Goal: Navigation & Orientation: Find specific page/section

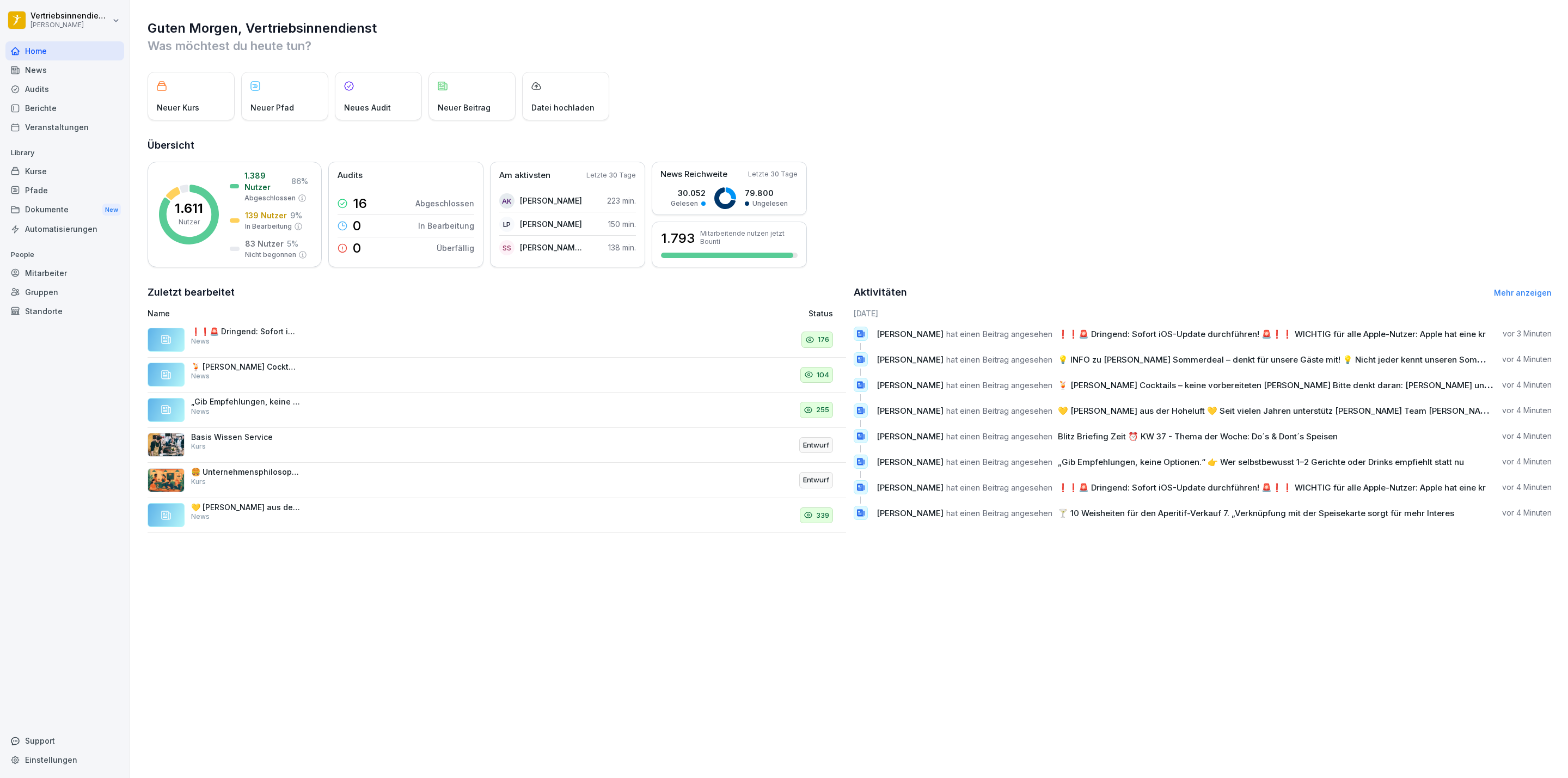
click at [22, 276] on div "Mitarbeiter" at bounding box center [65, 273] width 119 height 19
click at [29, 272] on div "Mitarbeiter" at bounding box center [65, 273] width 119 height 19
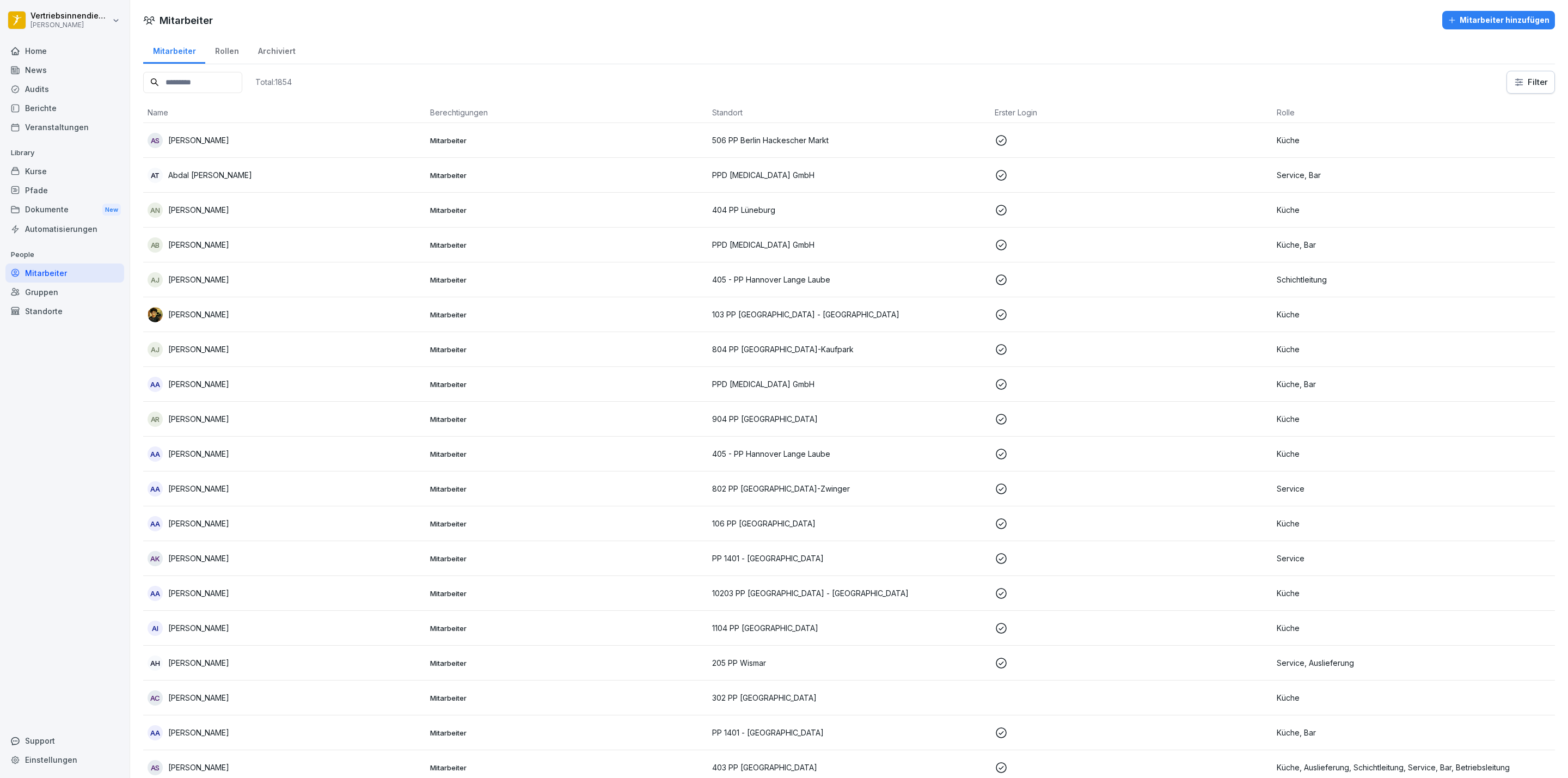
click at [221, 53] on div "Rollen" at bounding box center [226, 50] width 43 height 28
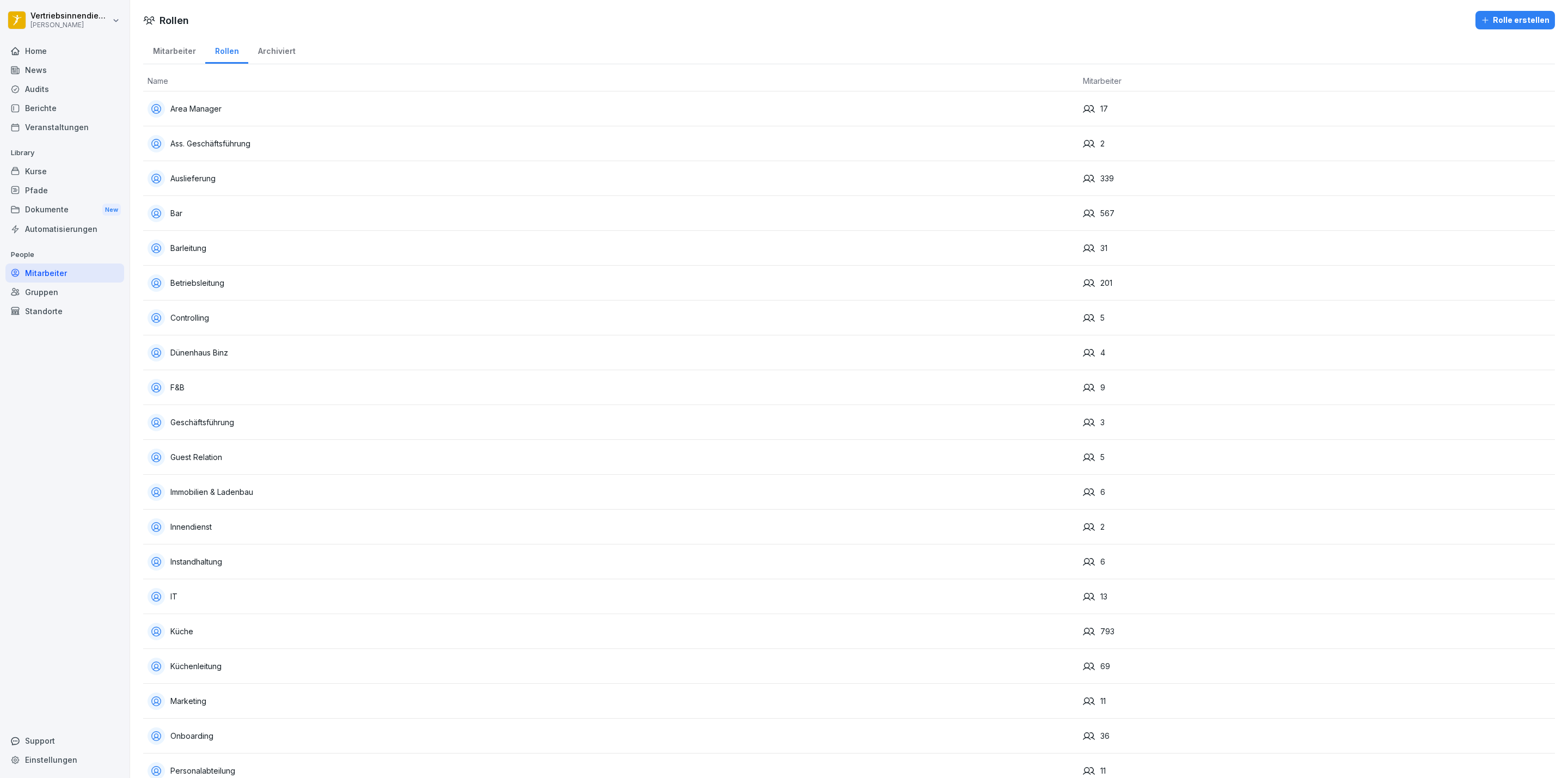
click at [183, 53] on div "Mitarbeiter" at bounding box center [174, 50] width 62 height 28
